Goal: Task Accomplishment & Management: Use online tool/utility

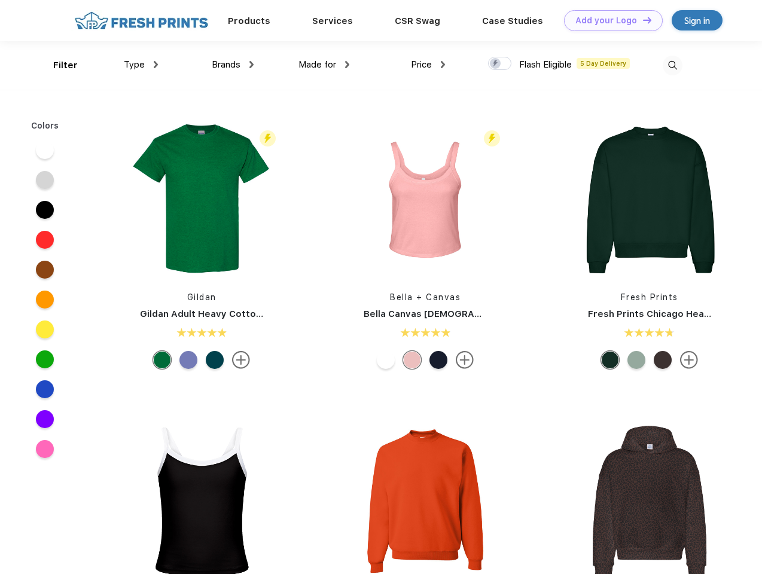
scroll to position [1, 0]
click at [609, 20] on link "Add your Logo Design Tool" at bounding box center [613, 20] width 99 height 21
click at [0, 0] on div "Design Tool" at bounding box center [0, 0] width 0 height 0
click at [642, 20] on link "Add your Logo Design Tool" at bounding box center [613, 20] width 99 height 21
click at [57, 65] on div "Filter" at bounding box center [65, 66] width 25 height 14
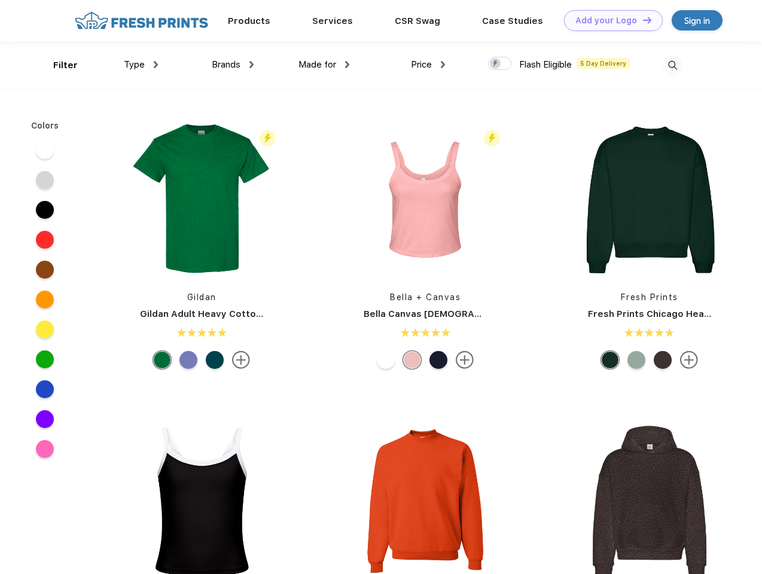
click at [141, 65] on span "Type" at bounding box center [134, 64] width 21 height 11
click at [233, 65] on span "Brands" at bounding box center [226, 64] width 29 height 11
click at [324, 65] on span "Made for" at bounding box center [318, 64] width 38 height 11
click at [428, 65] on span "Price" at bounding box center [421, 64] width 21 height 11
